Goal: Transaction & Acquisition: Book appointment/travel/reservation

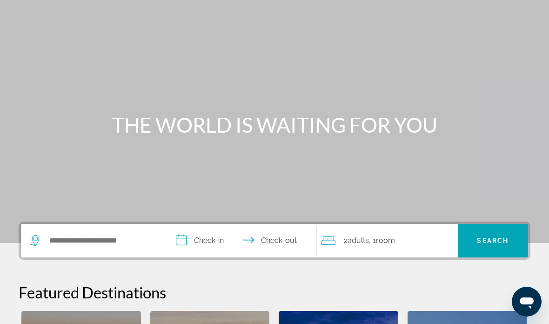
scroll to position [40, 0]
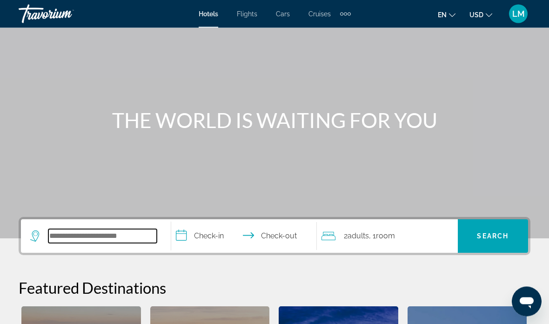
click at [102, 239] on input "Search hotel destination" at bounding box center [102, 236] width 108 height 14
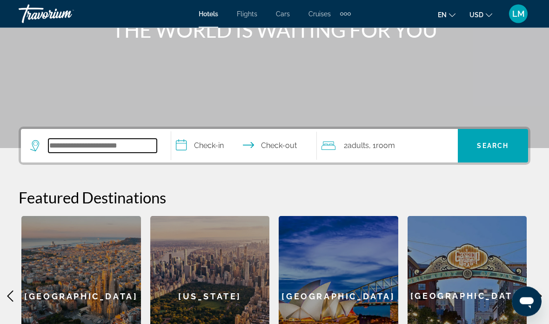
scroll to position [228, 0]
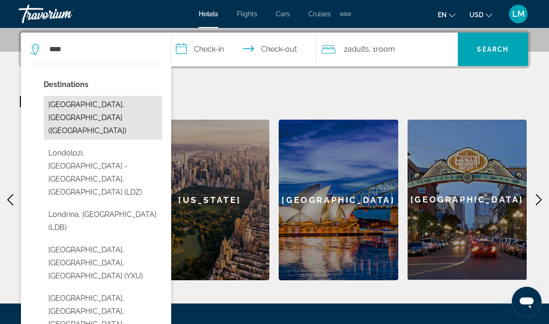
click at [125, 106] on button "[GEOGRAPHIC_DATA], [GEOGRAPHIC_DATA] ([GEOGRAPHIC_DATA])" at bounding box center [103, 118] width 118 height 44
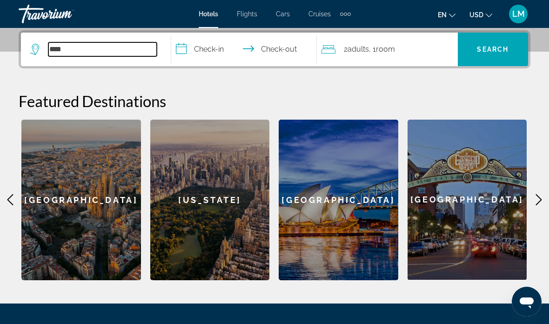
type input "**********"
click at [218, 45] on input "**********" at bounding box center [245, 51] width 149 height 36
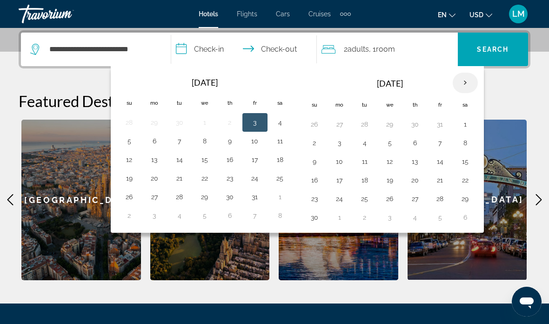
click at [468, 74] on th "Next month" at bounding box center [465, 83] width 25 height 20
click at [438, 163] on button "19" at bounding box center [440, 161] width 15 height 13
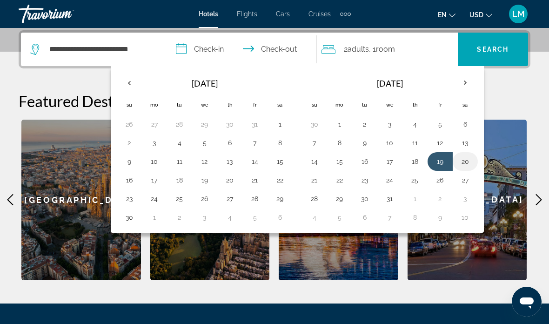
click at [466, 159] on button "20" at bounding box center [465, 161] width 15 height 13
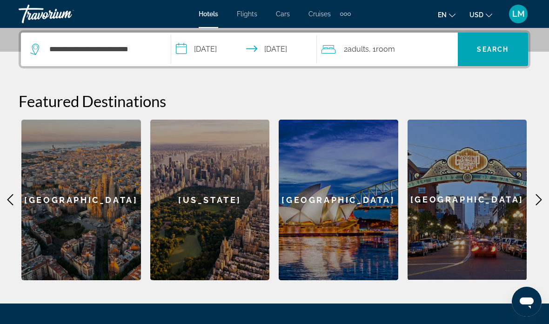
click at [234, 55] on input "**********" at bounding box center [245, 51] width 149 height 36
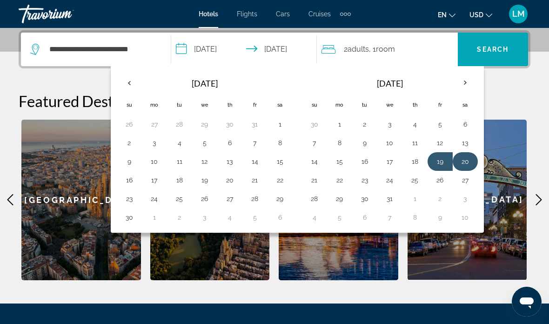
click at [463, 159] on button "20" at bounding box center [465, 161] width 15 height 13
click at [367, 182] on button "23" at bounding box center [364, 180] width 15 height 13
type input "**********"
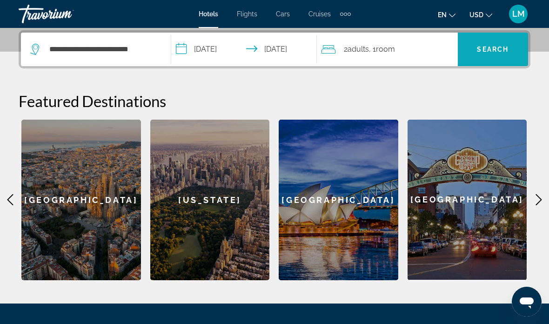
click at [491, 53] on span "Search" at bounding box center [493, 49] width 32 height 7
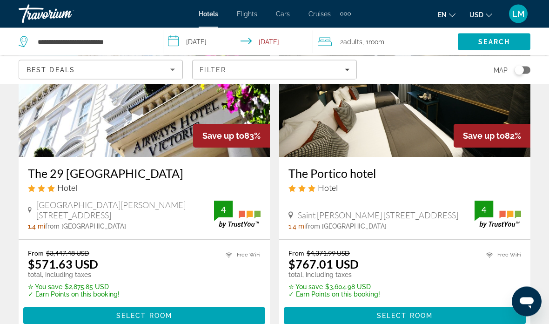
scroll to position [108, 0]
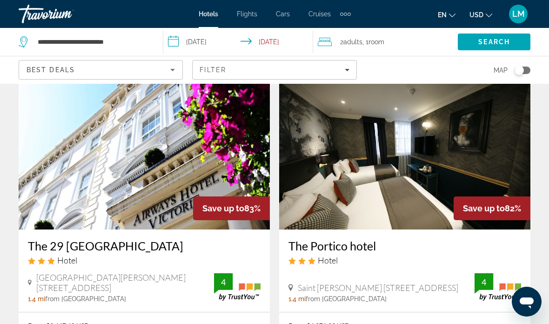
click at [523, 71] on div "Toggle map" at bounding box center [519, 70] width 9 height 9
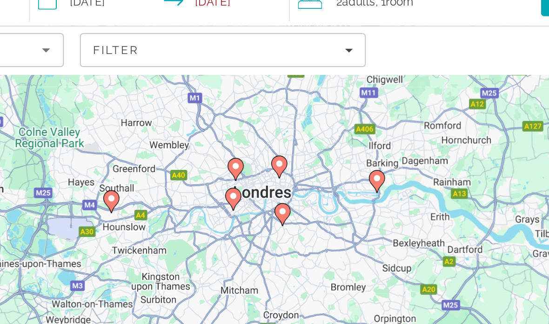
click at [303, 131] on icon "Main content" at bounding box center [307, 137] width 8 height 12
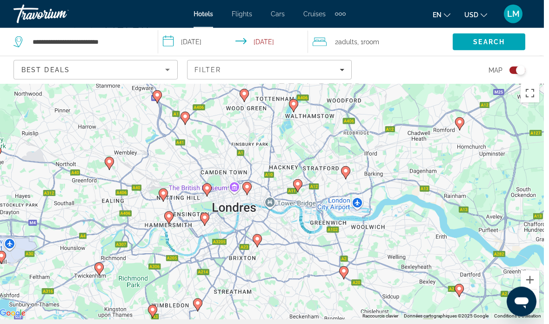
scroll to position [22, 0]
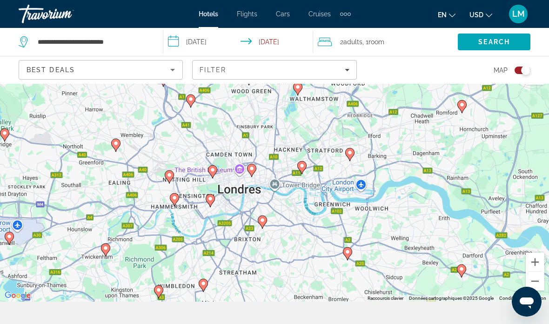
click at [350, 69] on span "Filters" at bounding box center [274, 70] width 163 height 22
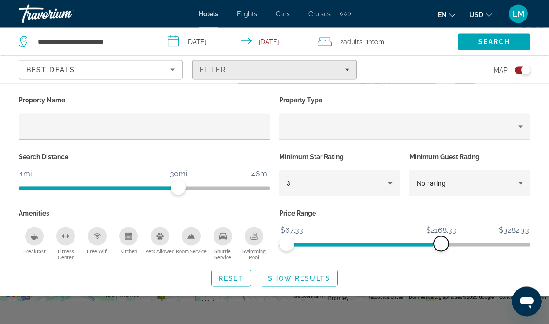
scroll to position [25, 0]
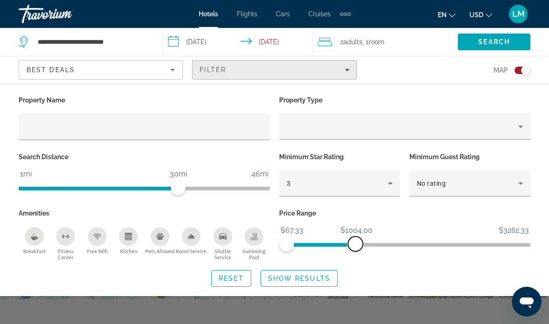
scroll to position [47, 0]
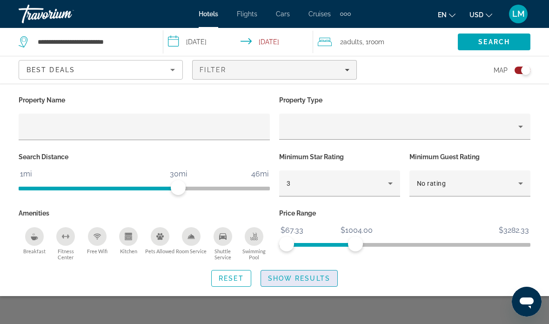
click at [305, 279] on span "Show Results" at bounding box center [299, 278] width 62 height 7
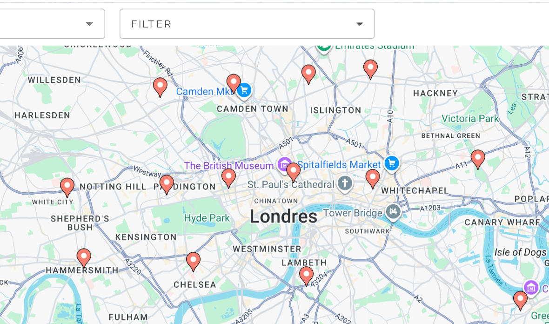
click at [300, 160] on icon "Main content" at bounding box center [304, 166] width 9 height 13
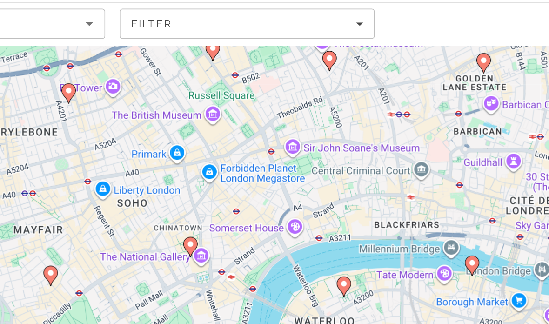
click at [233, 208] on icon "Main content" at bounding box center [237, 214] width 9 height 13
click at [234, 208] on icon "Main content" at bounding box center [238, 214] width 8 height 12
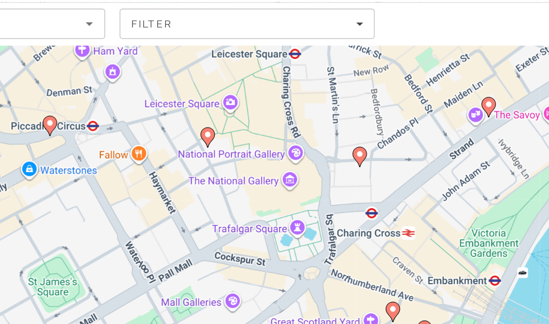
click at [244, 136] on gmp-advanced-marker "Main content" at bounding box center [248, 143] width 9 height 14
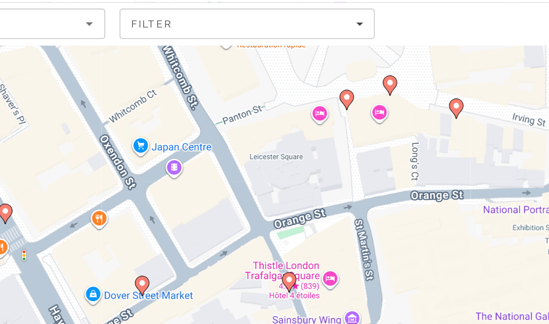
click at [335, 113] on icon "Main content" at bounding box center [339, 119] width 8 height 12
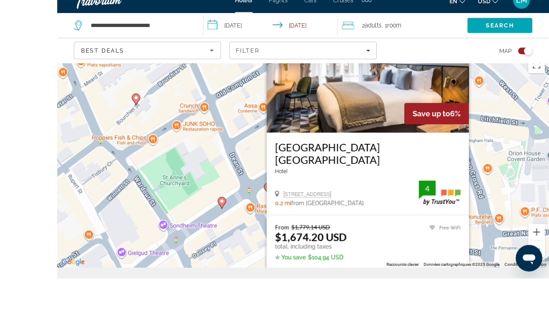
scroll to position [90, 0]
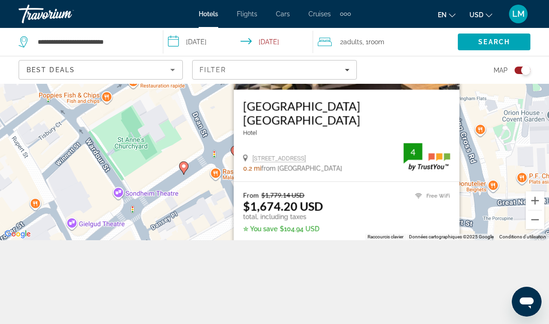
click at [173, 68] on icon "Sort by" at bounding box center [172, 69] width 11 height 11
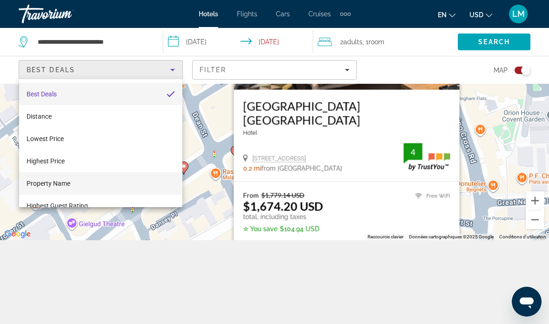
click at [103, 175] on mat-option "Property Name" at bounding box center [100, 183] width 163 height 22
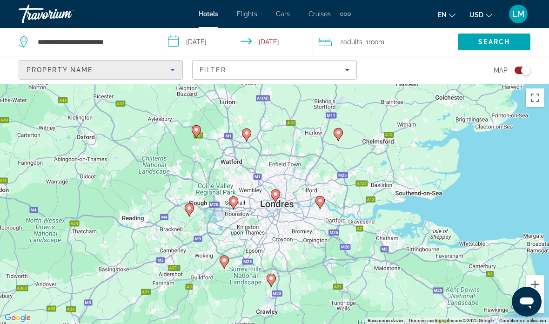
click at [174, 65] on icon "Sort by" at bounding box center [172, 69] width 11 height 11
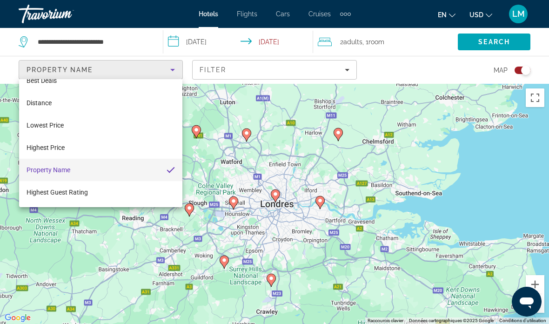
scroll to position [13, 0]
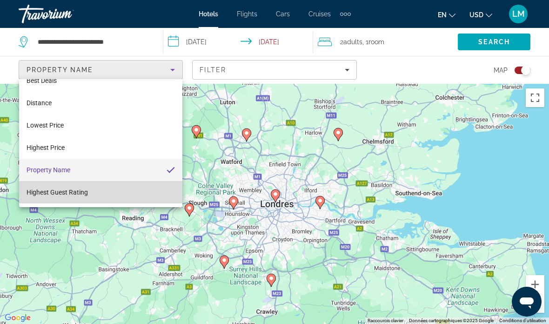
click at [81, 189] on span "Highest Guest Rating" at bounding box center [57, 192] width 61 height 7
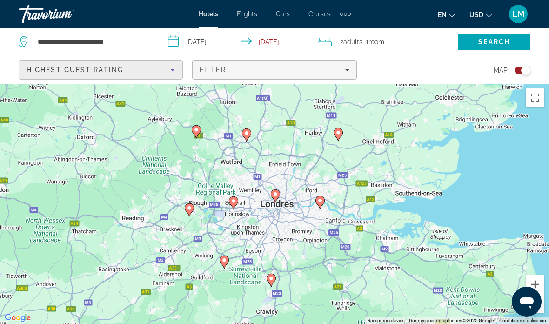
click at [346, 67] on div "Filter" at bounding box center [274, 69] width 149 height 7
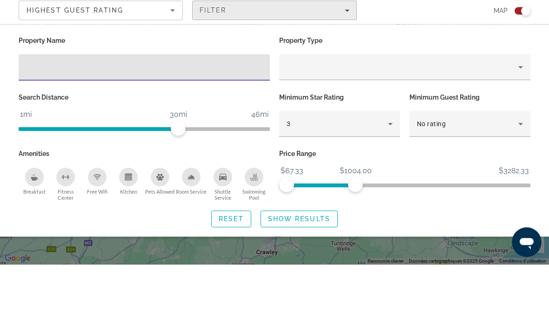
scroll to position [8, 0]
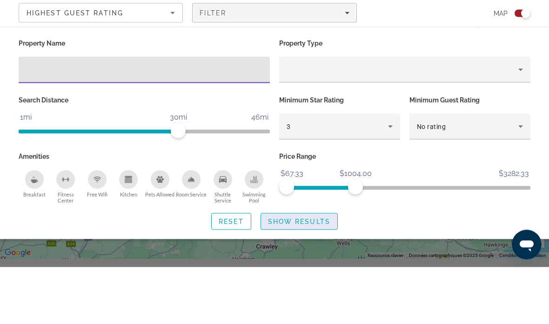
click at [283, 267] on span "Search widget" at bounding box center [299, 278] width 76 height 22
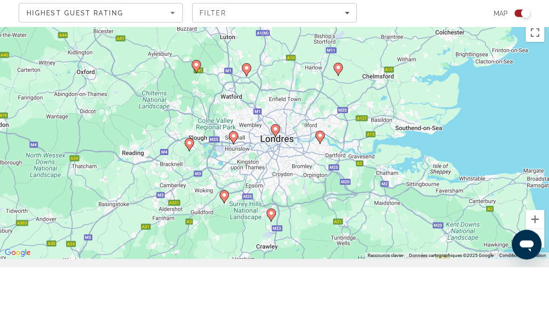
scroll to position [65, 0]
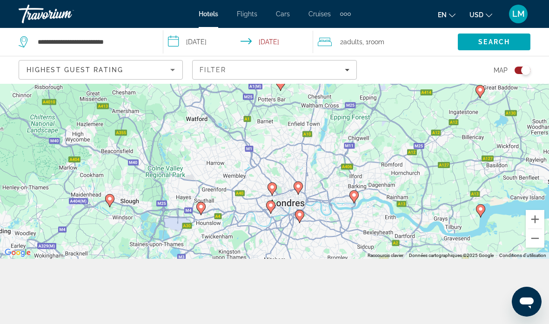
click at [297, 194] on icon "Main content" at bounding box center [298, 188] width 8 height 12
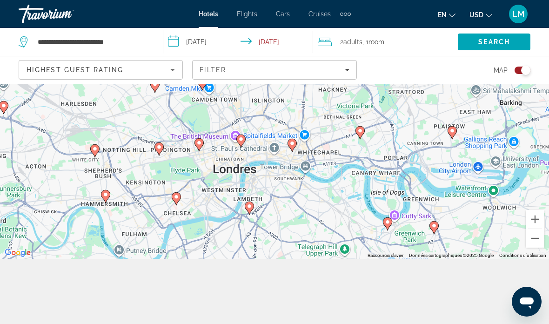
click at [245, 148] on gmp-advanced-marker "Main content" at bounding box center [240, 141] width 9 height 14
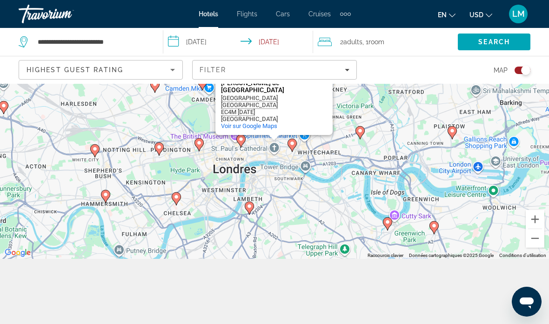
click at [293, 151] on icon "Main content" at bounding box center [292, 145] width 8 height 12
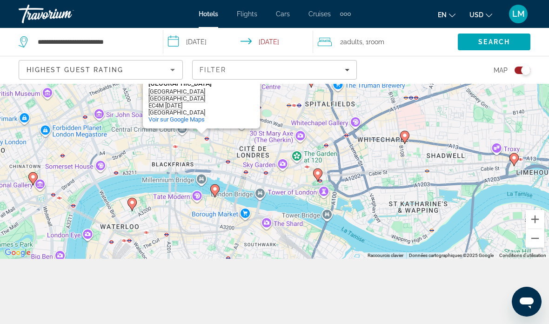
click at [216, 197] on icon "Main content" at bounding box center [215, 191] width 8 height 12
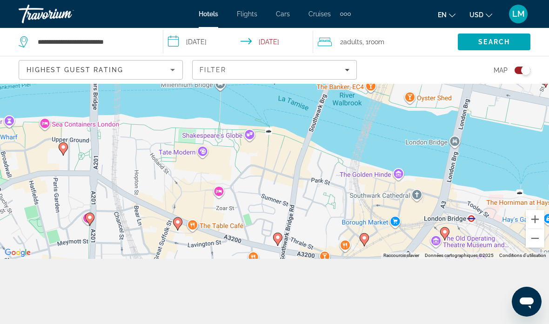
click at [278, 85] on gmp-advanced-marker "Main content" at bounding box center [274, 78] width 9 height 14
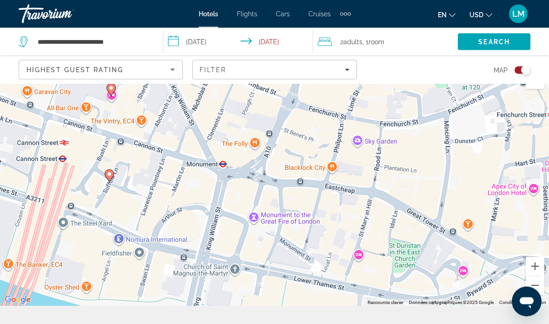
scroll to position [0, 0]
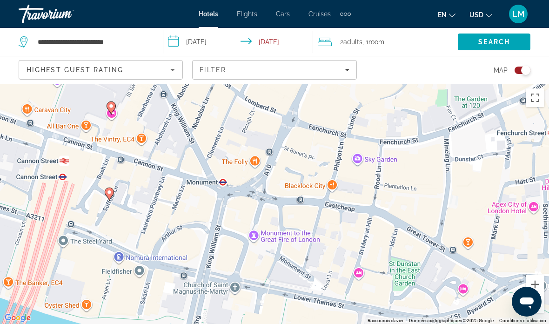
click at [444, 14] on span "en" at bounding box center [442, 14] width 9 height 7
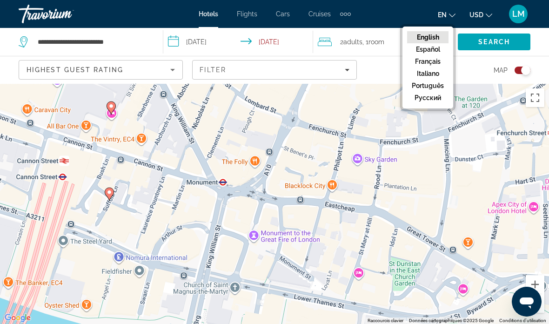
click at [481, 14] on span "USD" at bounding box center [477, 14] width 14 height 7
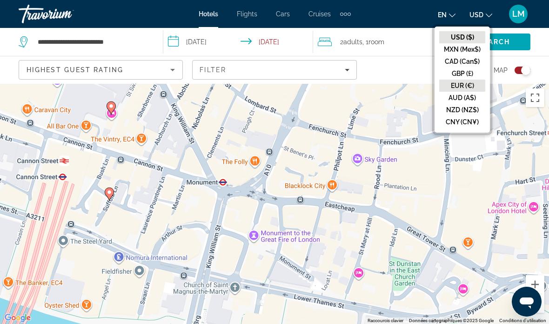
click at [473, 85] on button "EUR (€)" at bounding box center [462, 86] width 46 height 12
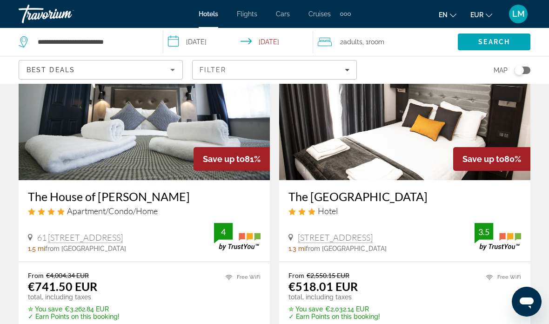
scroll to position [433, 0]
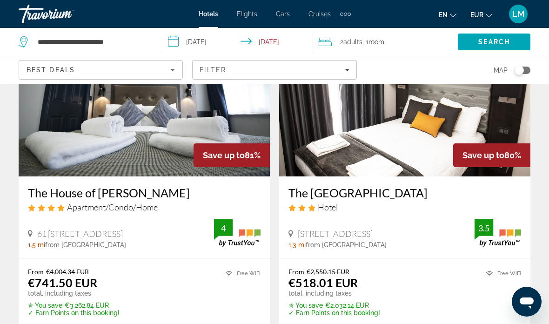
click at [438, 131] on img "Main content" at bounding box center [404, 101] width 251 height 149
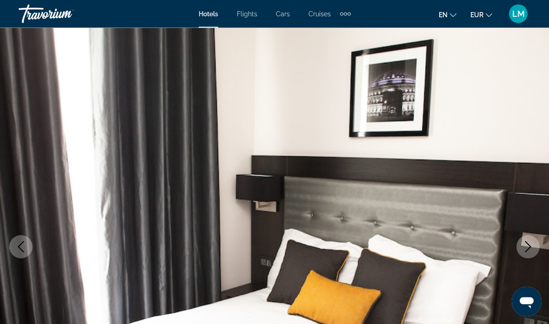
scroll to position [2, 0]
click at [532, 245] on icon "Next image" at bounding box center [528, 246] width 11 height 11
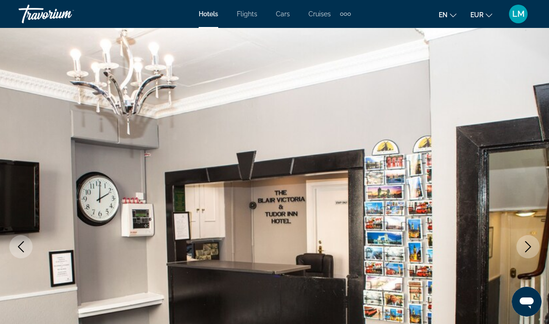
click at [518, 254] on img "Main content" at bounding box center [274, 247] width 549 height 442
click at [526, 246] on icon "Next image" at bounding box center [528, 246] width 11 height 11
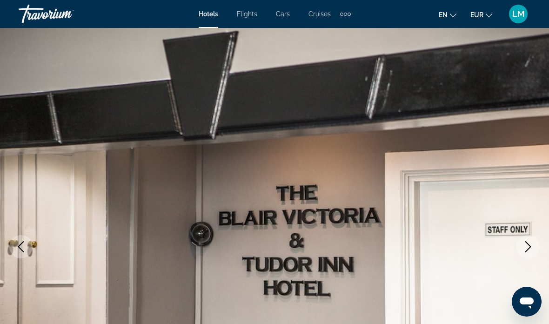
click at [526, 245] on icon "Next image" at bounding box center [528, 246] width 11 height 11
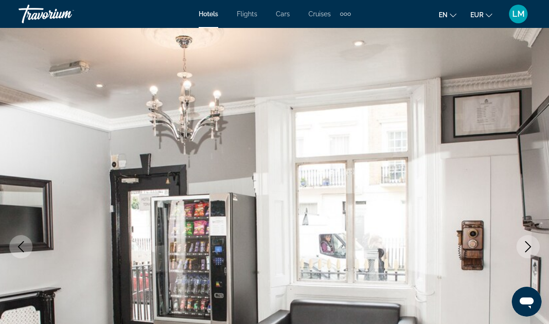
click at [523, 245] on icon "Next image" at bounding box center [528, 246] width 11 height 11
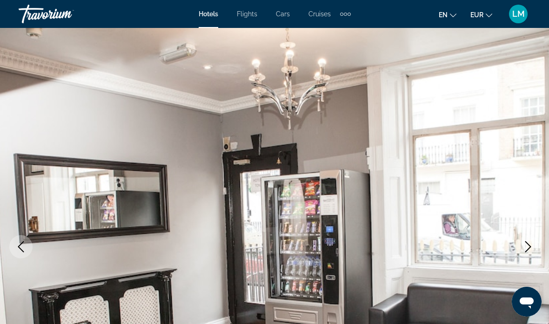
scroll to position [0, 0]
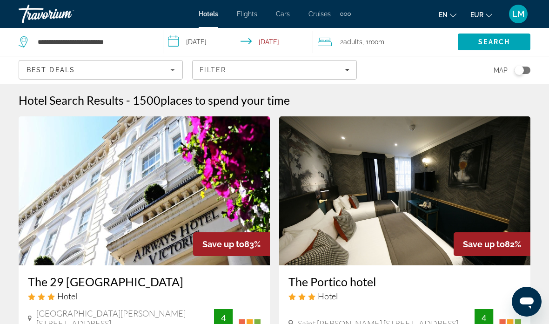
click at [175, 72] on icon "Sort by" at bounding box center [172, 69] width 11 height 11
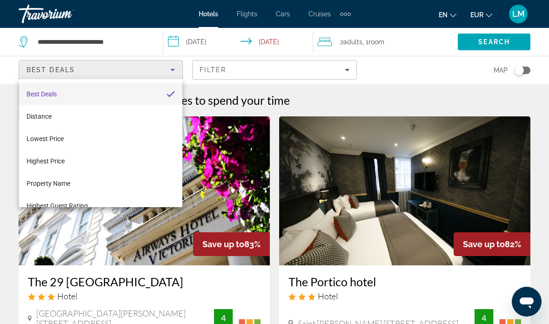
click at [345, 74] on div at bounding box center [274, 162] width 549 height 324
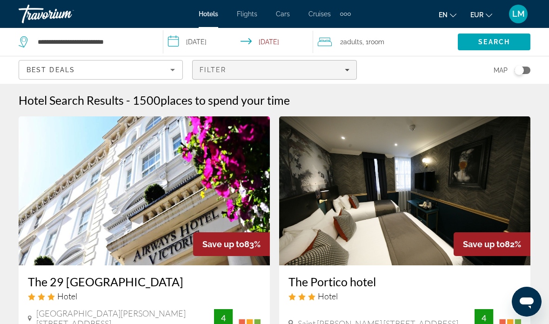
click at [349, 74] on span "Filters" at bounding box center [274, 70] width 163 height 22
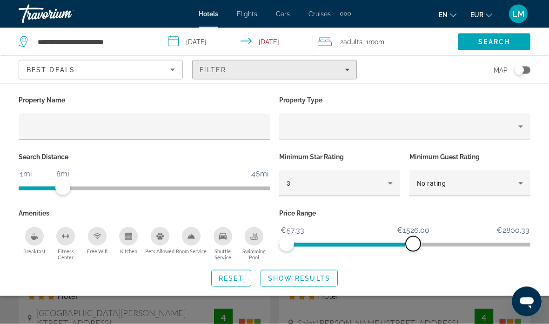
scroll to position [0, 0]
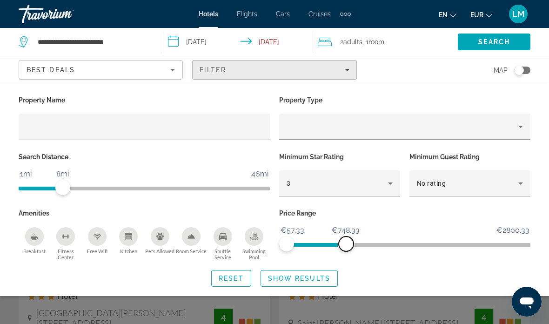
scroll to position [13, 0]
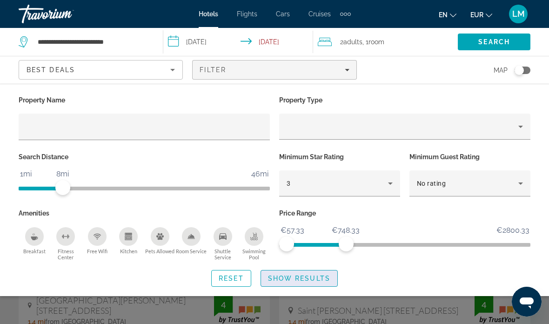
click at [310, 283] on span "Search widget" at bounding box center [299, 278] width 76 height 22
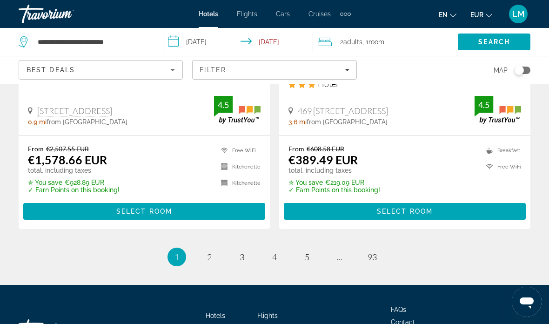
scroll to position [1951, 0]
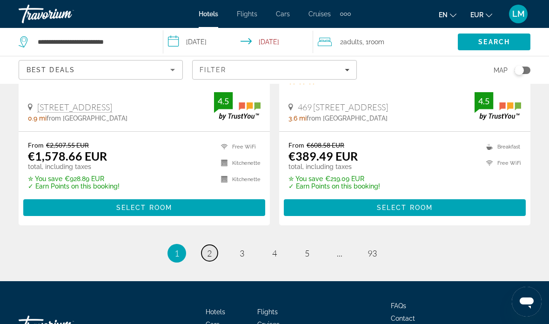
click at [217, 245] on link "page 2" at bounding box center [210, 253] width 16 height 16
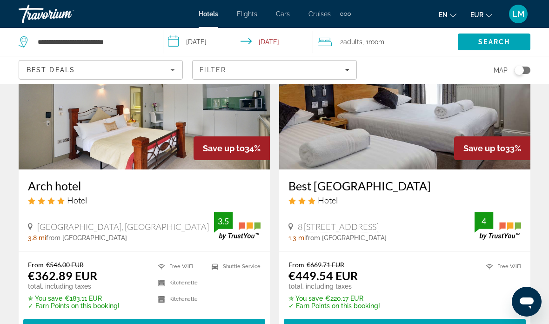
scroll to position [455, 0]
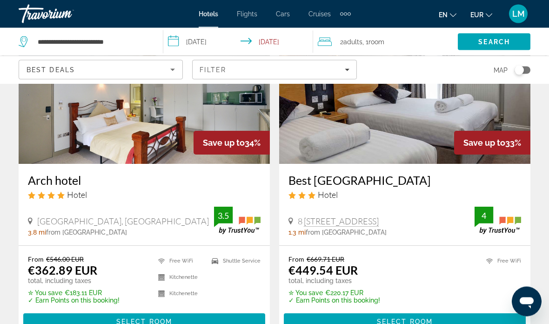
click at [353, 133] on img "Main content" at bounding box center [404, 89] width 251 height 149
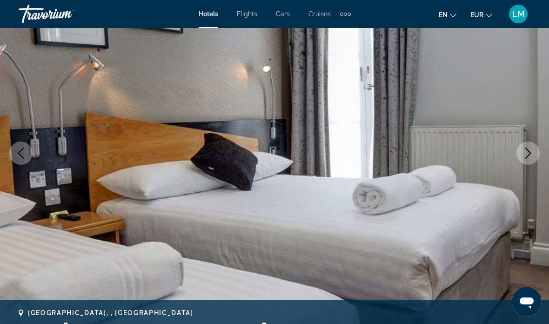
scroll to position [94, 0]
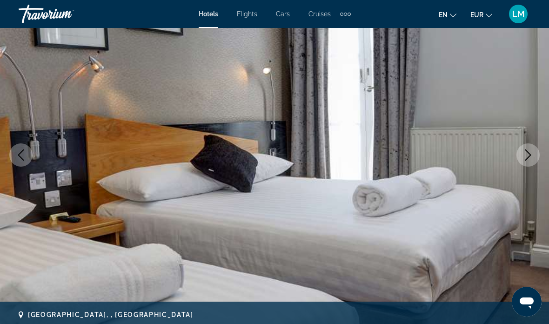
click at [526, 156] on icon "Next image" at bounding box center [528, 154] width 11 height 11
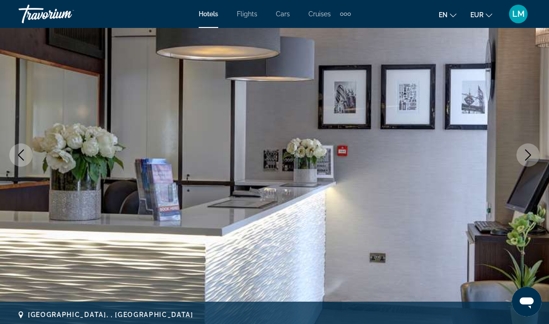
click at [528, 160] on icon "Next image" at bounding box center [528, 154] width 11 height 11
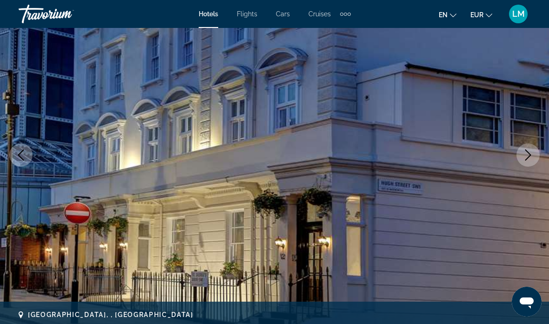
click at [529, 158] on icon "Next image" at bounding box center [528, 154] width 11 height 11
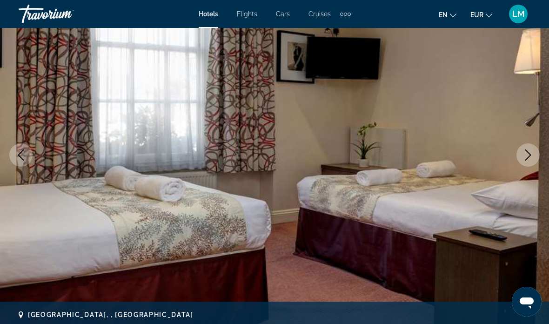
click at [530, 156] on icon "Next image" at bounding box center [528, 154] width 11 height 11
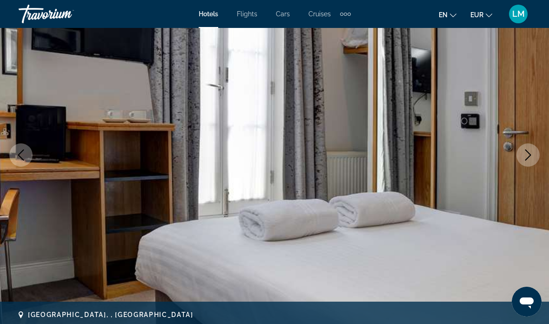
click at [533, 147] on button "Next image" at bounding box center [528, 154] width 23 height 23
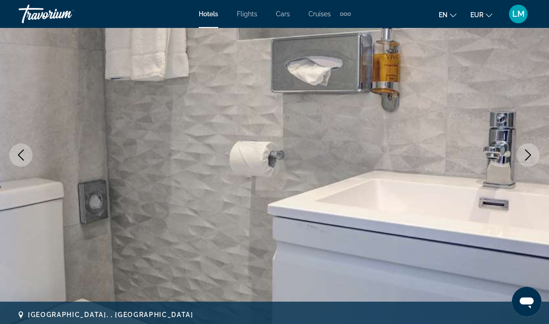
click at [533, 156] on icon "Next image" at bounding box center [528, 154] width 11 height 11
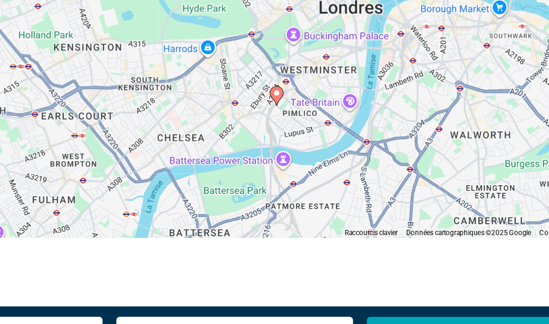
scroll to position [1148, 0]
